Goal: Find specific page/section

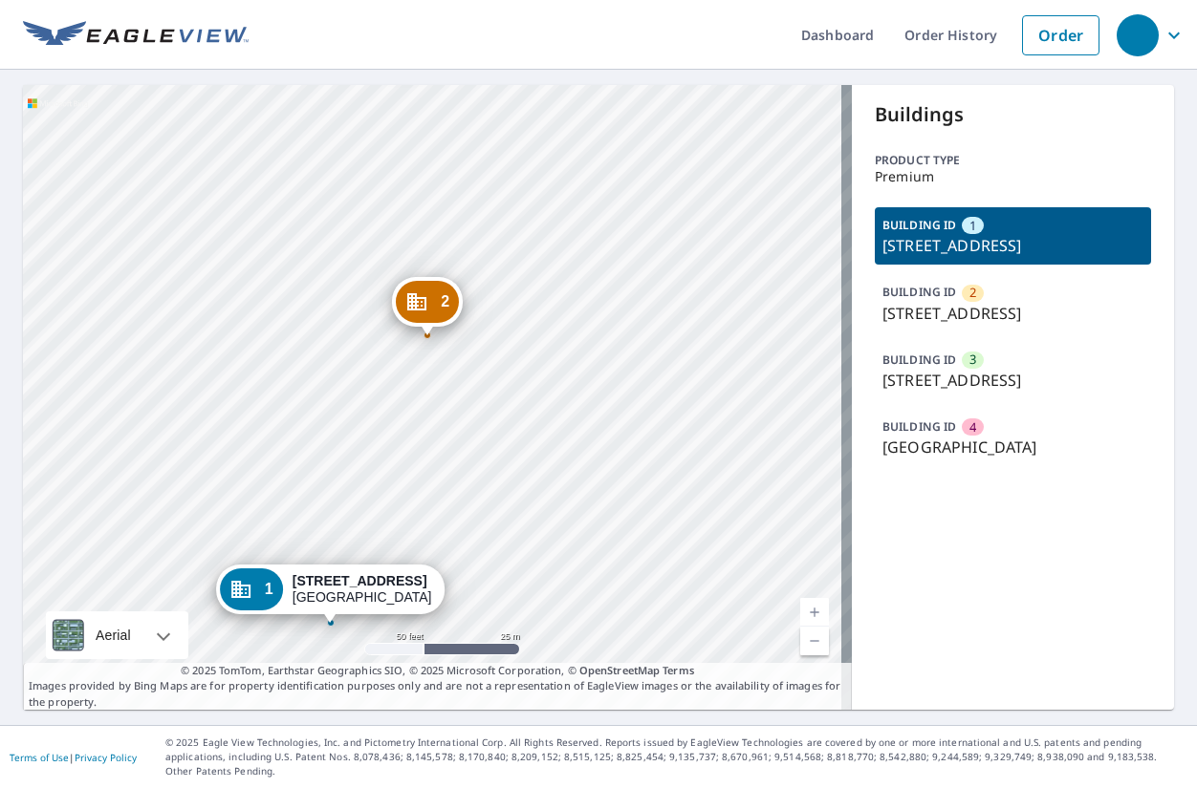
click at [943, 254] on p "[STREET_ADDRESS]" at bounding box center [1012, 245] width 261 height 23
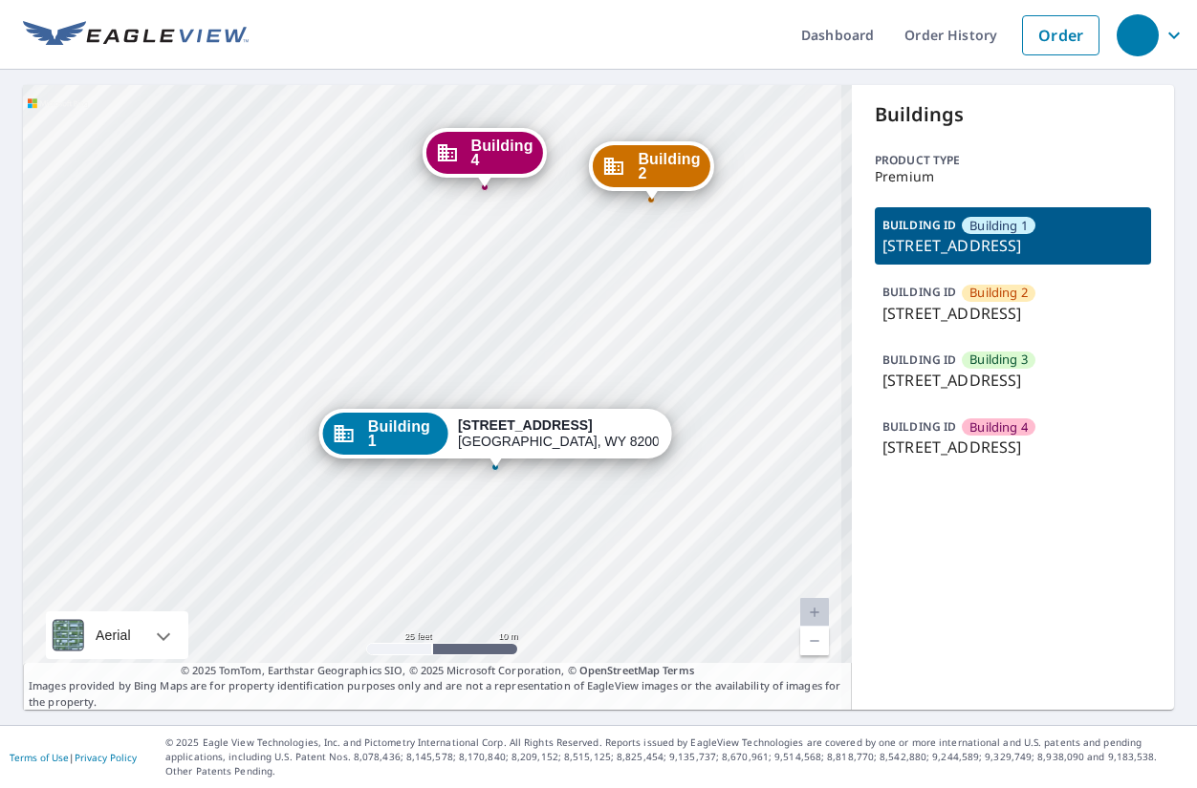
drag, startPoint x: 690, startPoint y: 408, endPoint x: 424, endPoint y: 527, distance: 290.9
click at [424, 527] on div "Building 2 300 -308 East Jefferson Road Cheyenne, WY 82007 Building 3 300 -308 …" at bounding box center [437, 397] width 829 height 625
